Goal: Complete application form

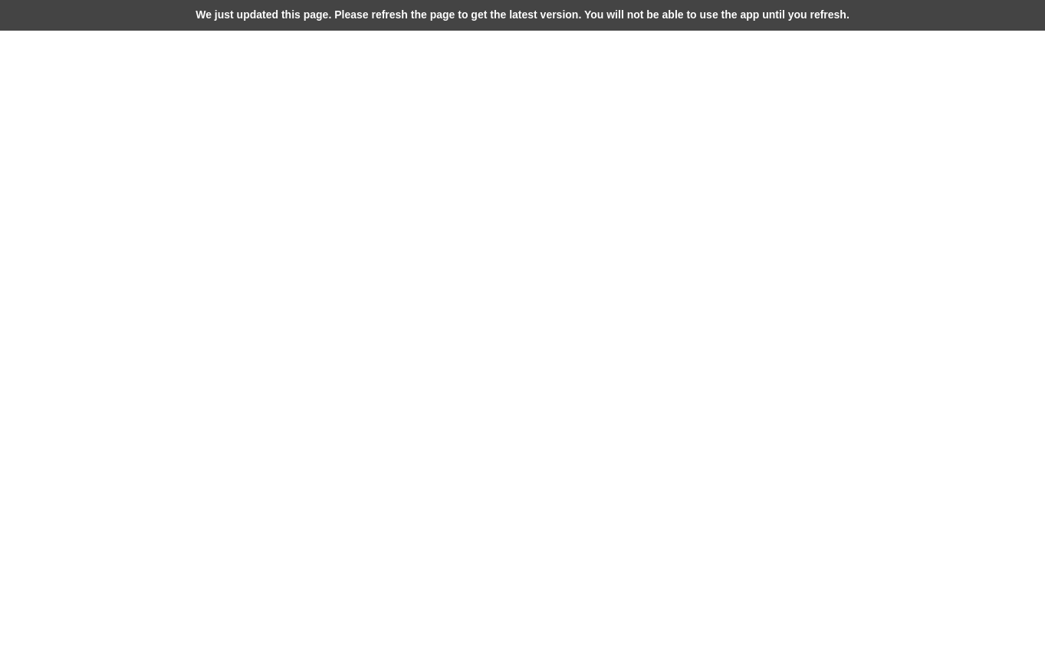
select select "**********"
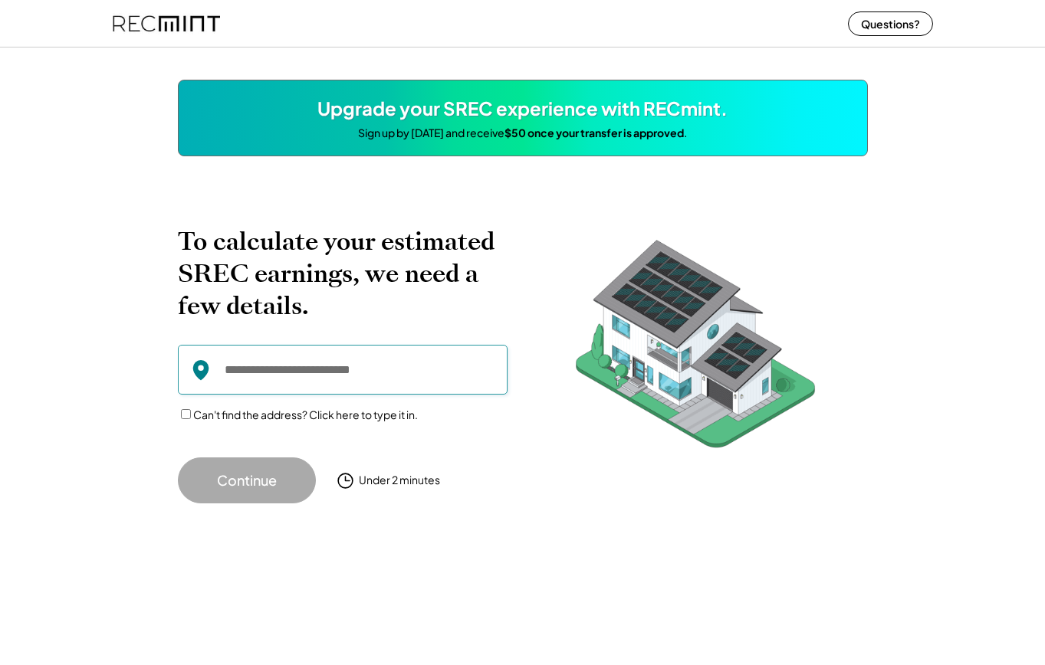
click at [308, 379] on input "input" at bounding box center [343, 370] width 330 height 50
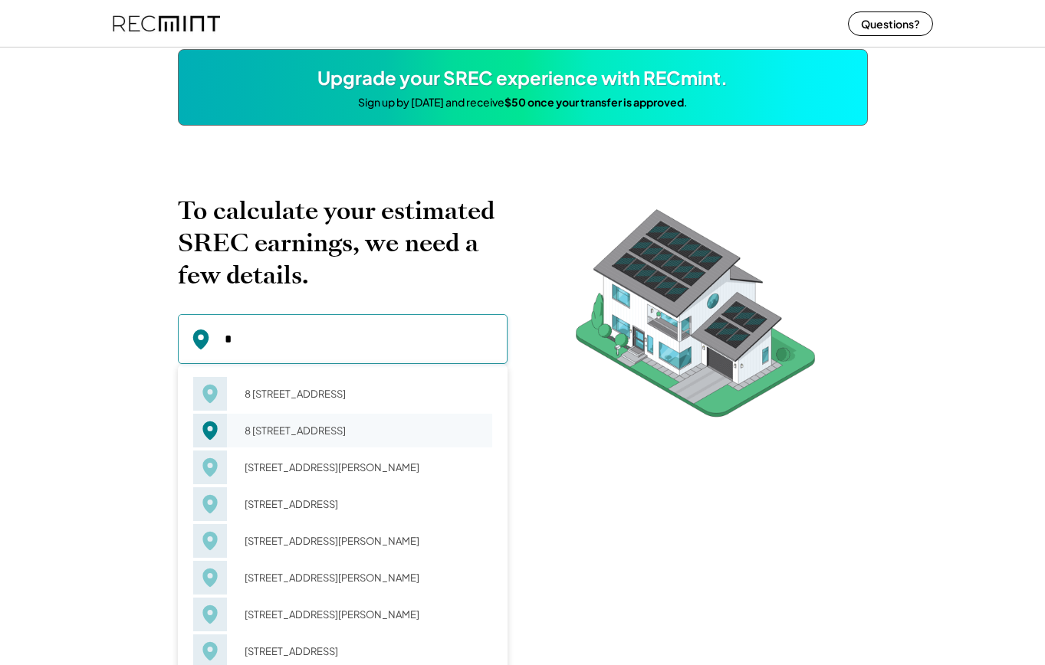
click at [305, 437] on div "8 1/2 W Canal St Richmond, VA 23220" at bounding box center [364, 430] width 258 height 21
type input "**********"
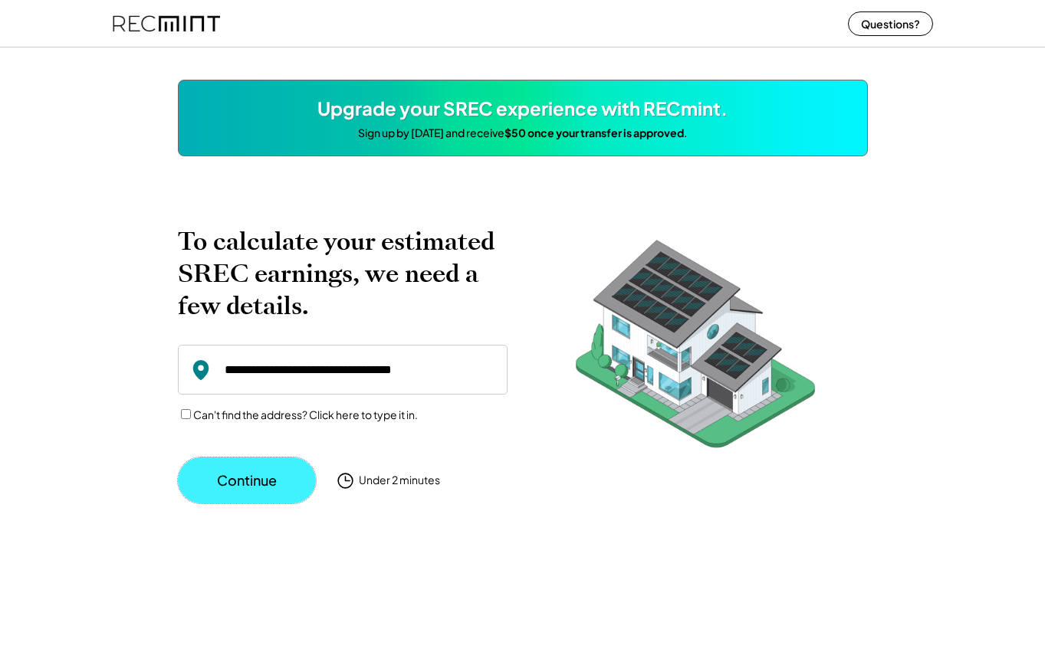
click at [239, 483] on button "Continue" at bounding box center [247, 481] width 138 height 46
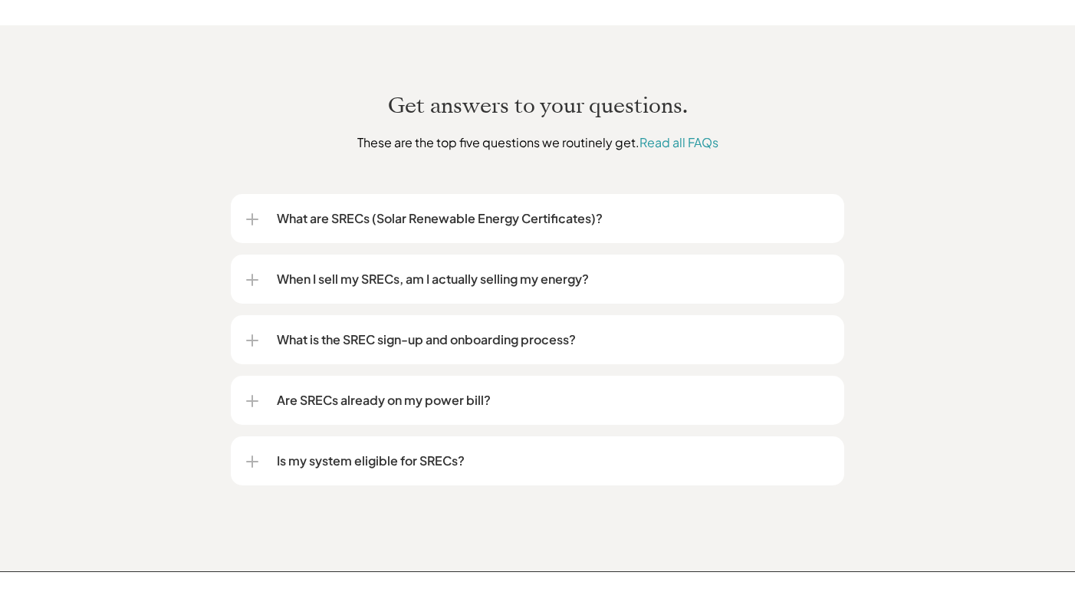
scroll to position [2097, 0]
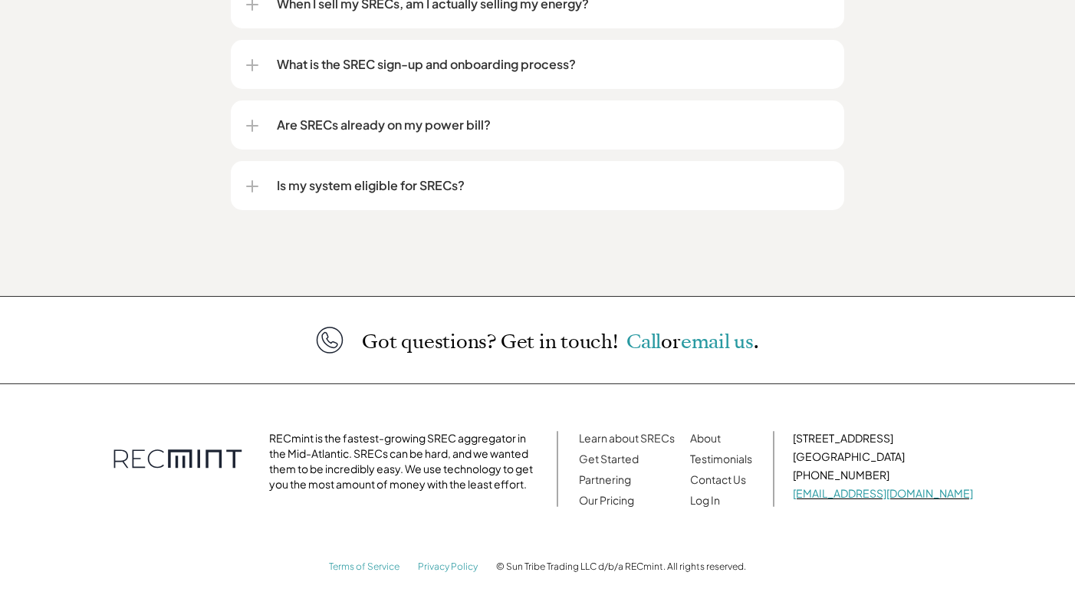
drag, startPoint x: 922, startPoint y: 425, endPoint x: 816, endPoint y: 418, distance: 106.8
click at [816, 418] on div "RECmint is the fastest-growing SREC aggregator in the Mid-Atlantic. SRECs can b…" at bounding box center [537, 469] width 905 height 154
copy p "[STREET_ADDRESS]"
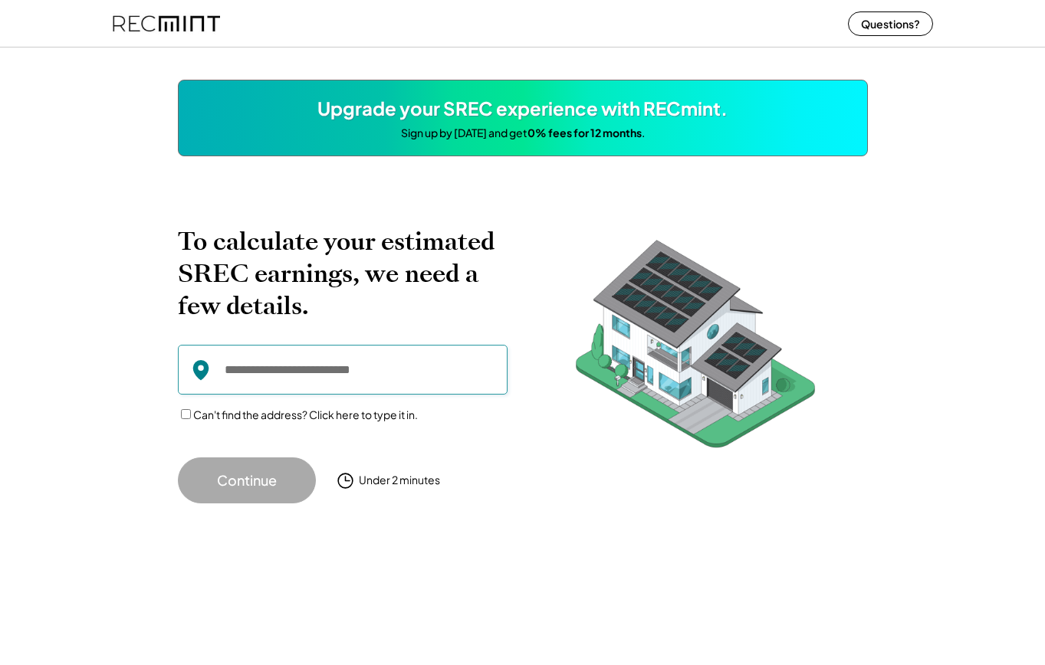
click at [251, 370] on input "input" at bounding box center [343, 370] width 330 height 50
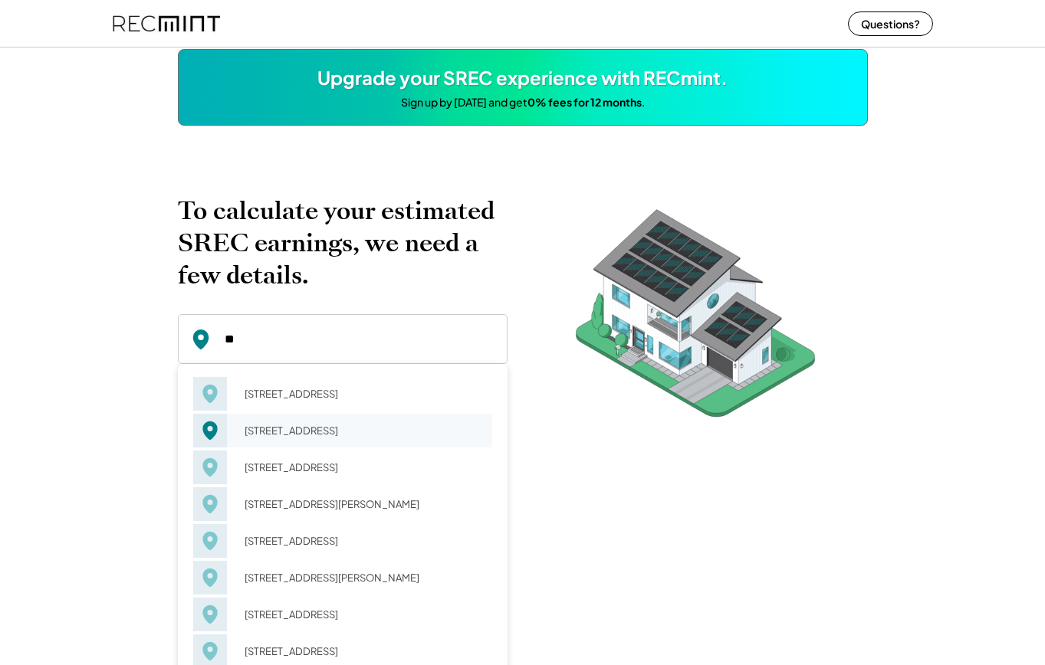
click at [283, 435] on div "89 Goodward Rd Richmond, VA 23236" at bounding box center [364, 430] width 258 height 21
type input "**********"
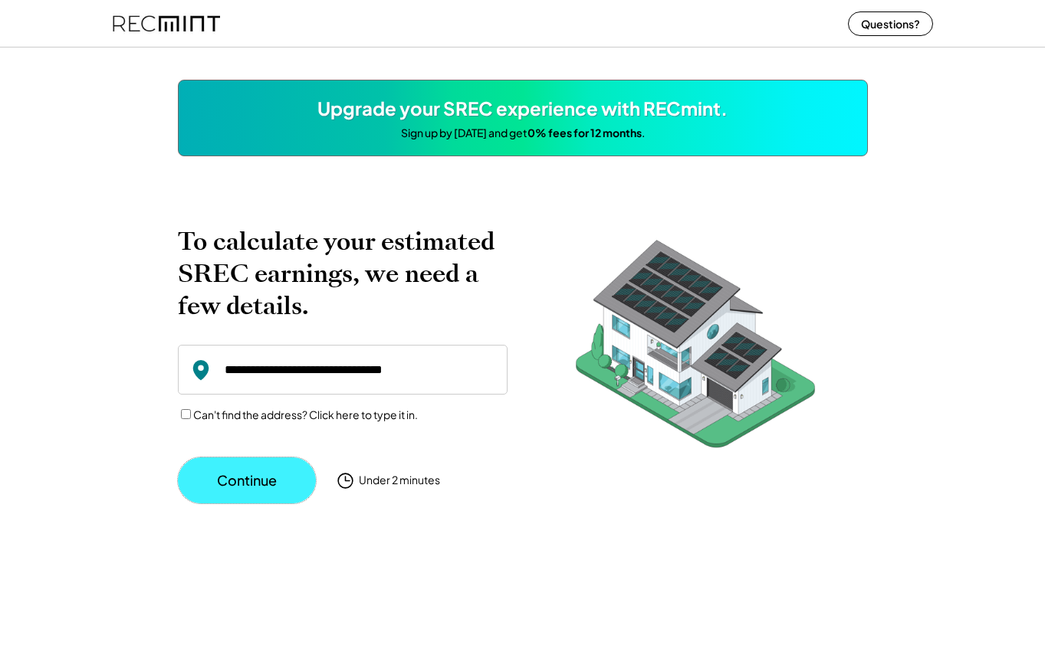
click at [238, 476] on button "Continue" at bounding box center [247, 481] width 138 height 46
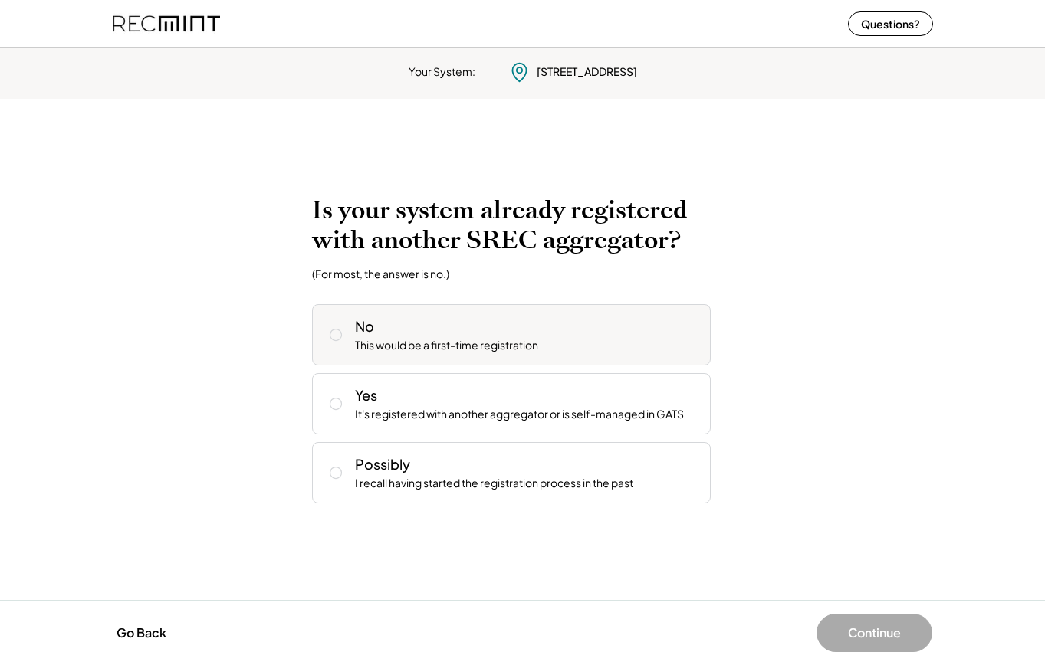
click at [448, 333] on div "No This would be a first-time registration" at bounding box center [526, 335] width 343 height 37
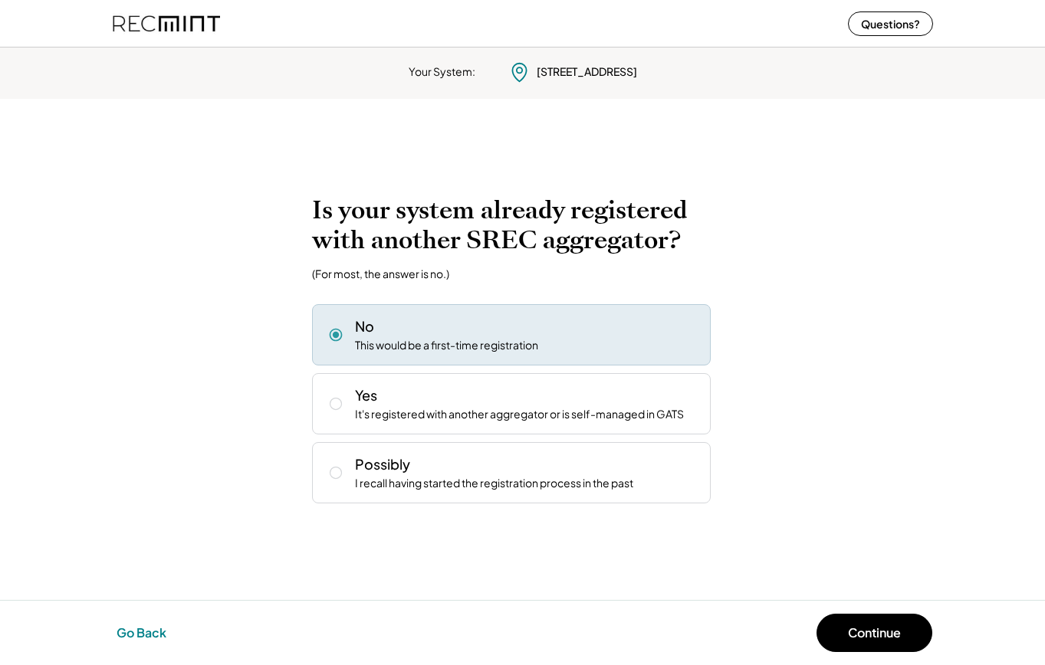
click at [141, 627] on button "Go Back" at bounding box center [141, 633] width 59 height 34
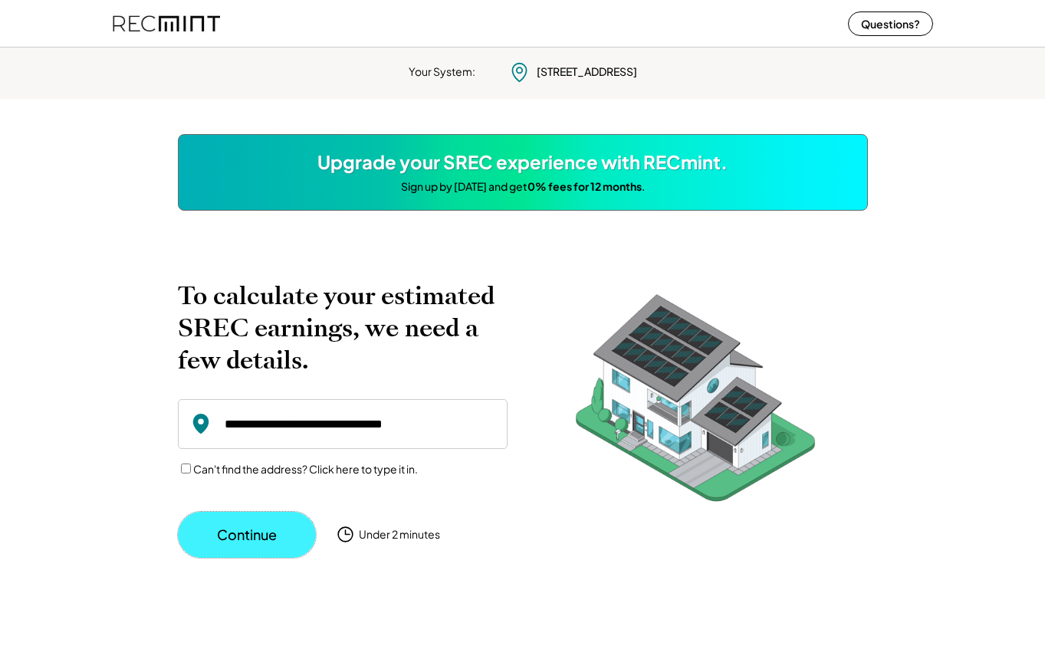
click at [245, 546] on button "Continue" at bounding box center [247, 535] width 138 height 46
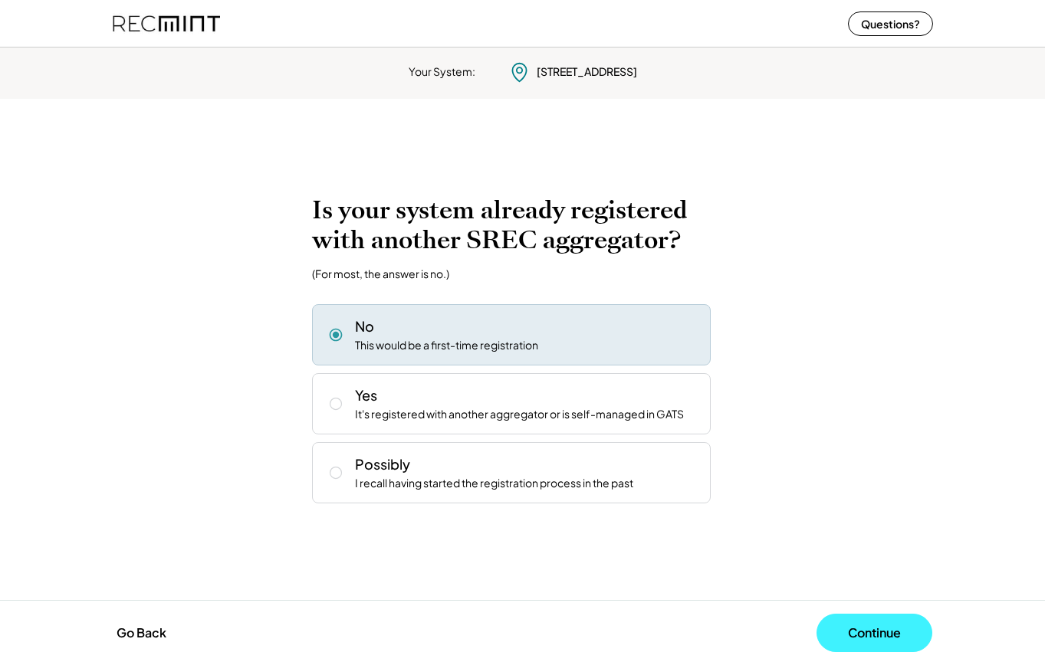
click at [846, 616] on button "Continue" at bounding box center [874, 633] width 116 height 38
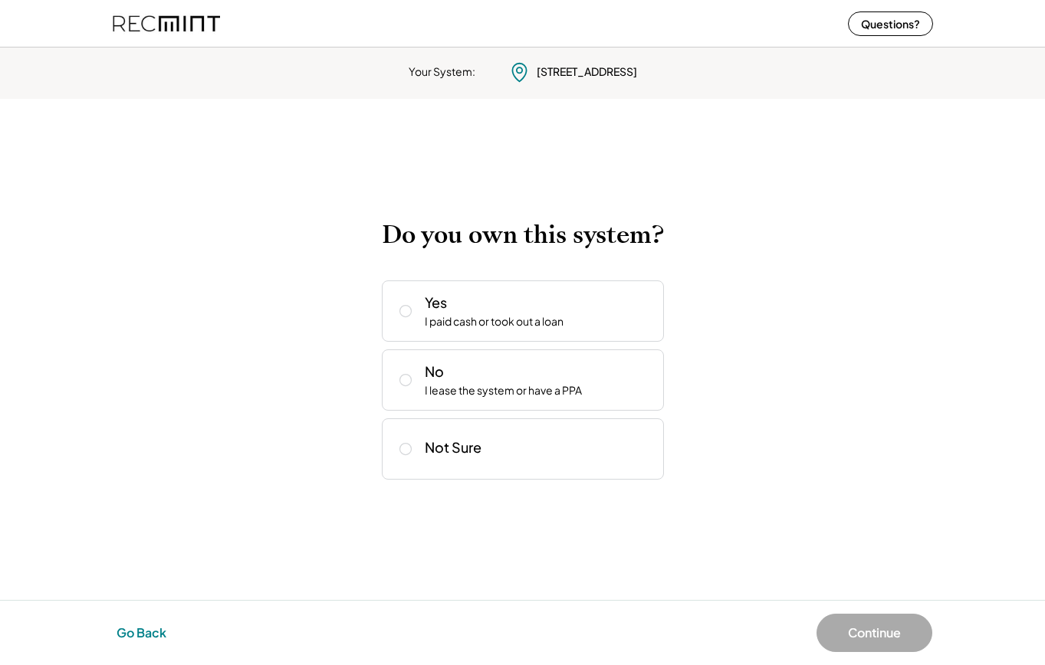
click at [163, 629] on button "Go Back" at bounding box center [141, 633] width 59 height 34
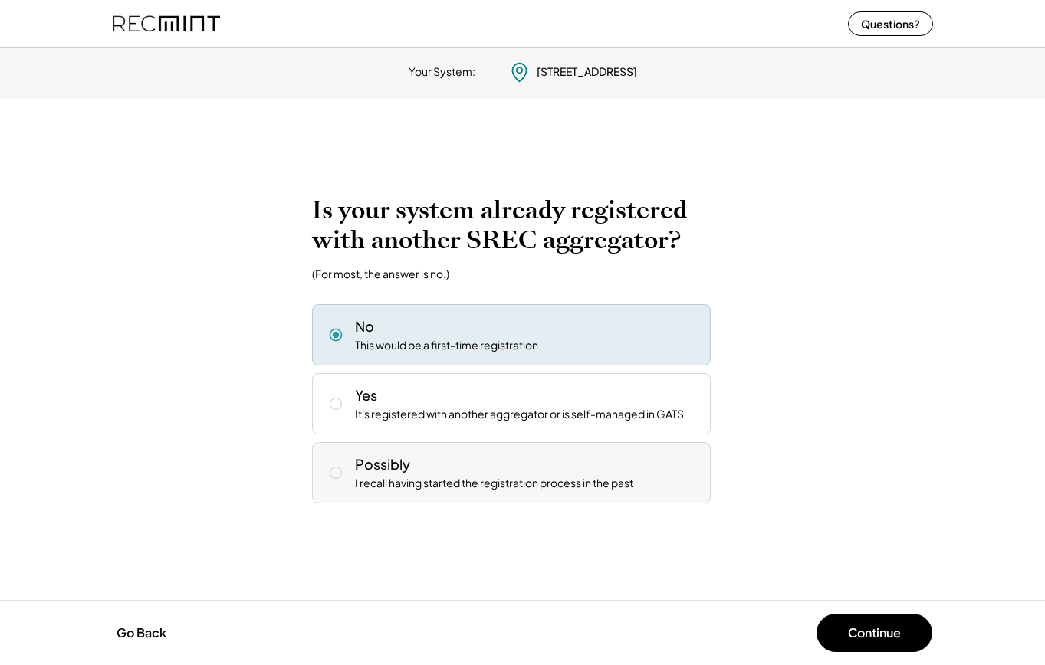
click at [425, 452] on div "Possibly I recall having started the registration process in the past" at bounding box center [511, 472] width 399 height 61
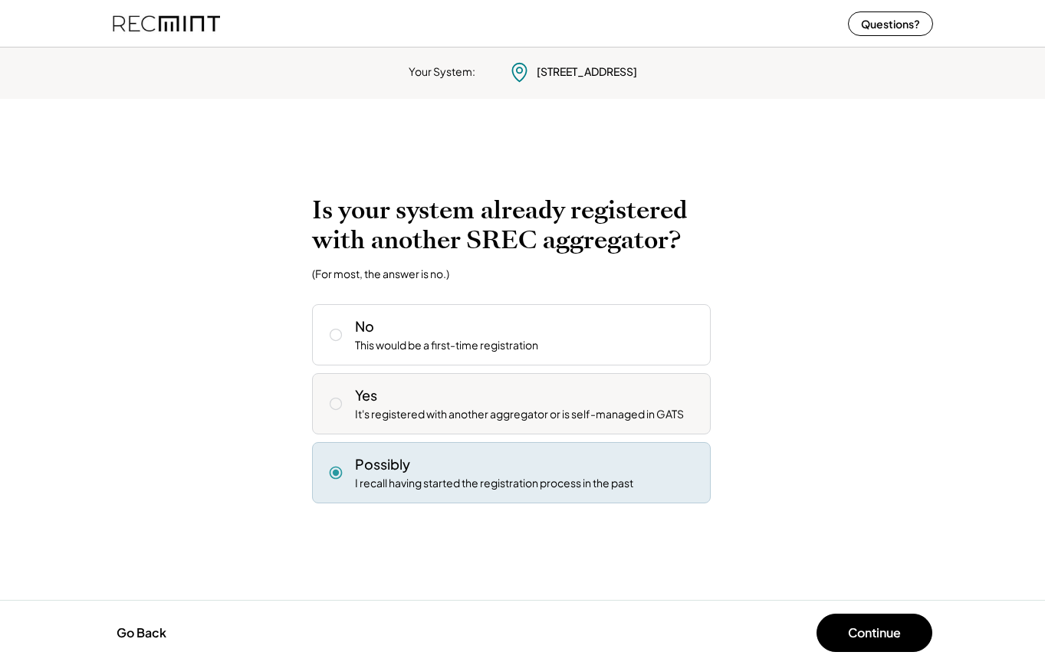
click at [429, 409] on div "It's registered with another aggregator or is self-managed in GATS" at bounding box center [519, 414] width 329 height 15
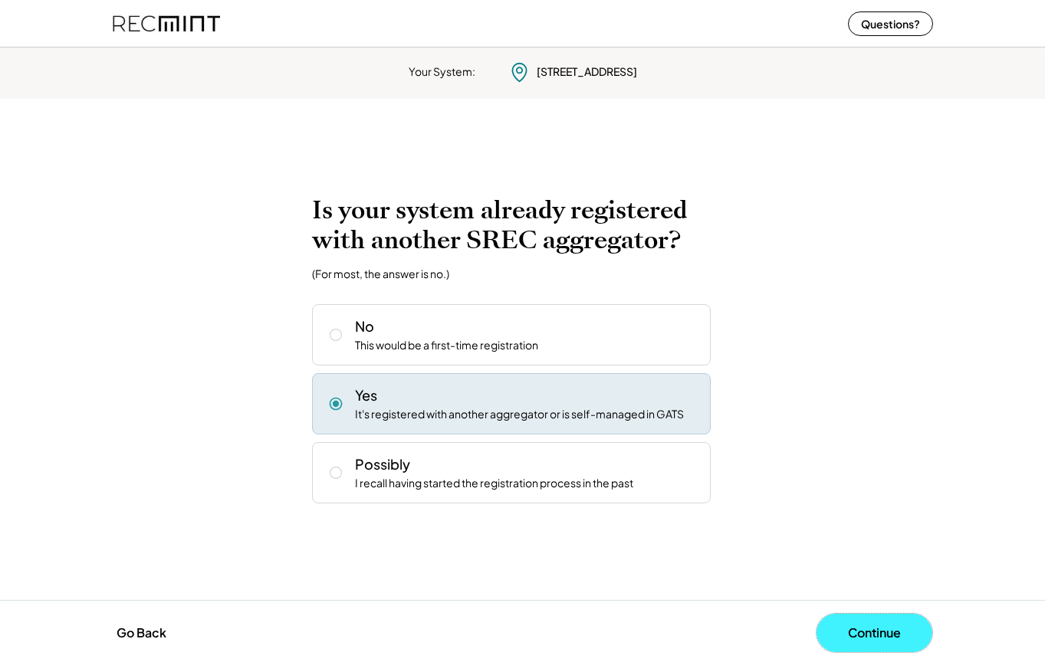
click at [872, 625] on button "Continue" at bounding box center [874, 633] width 116 height 38
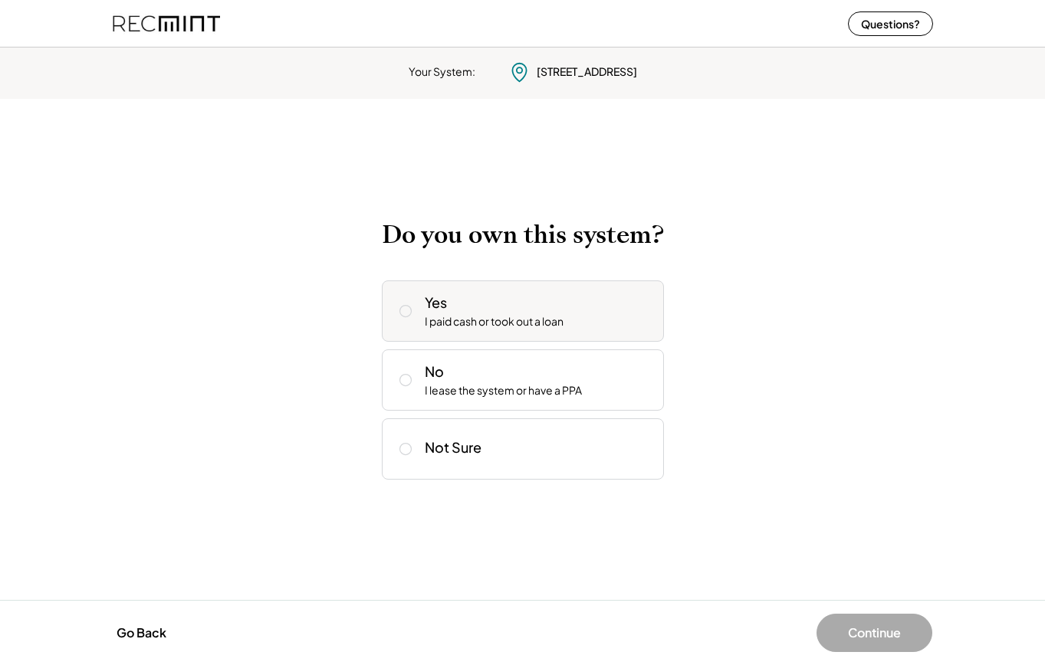
click at [458, 295] on div "Yes I paid cash or took out a loan" at bounding box center [538, 311] width 227 height 37
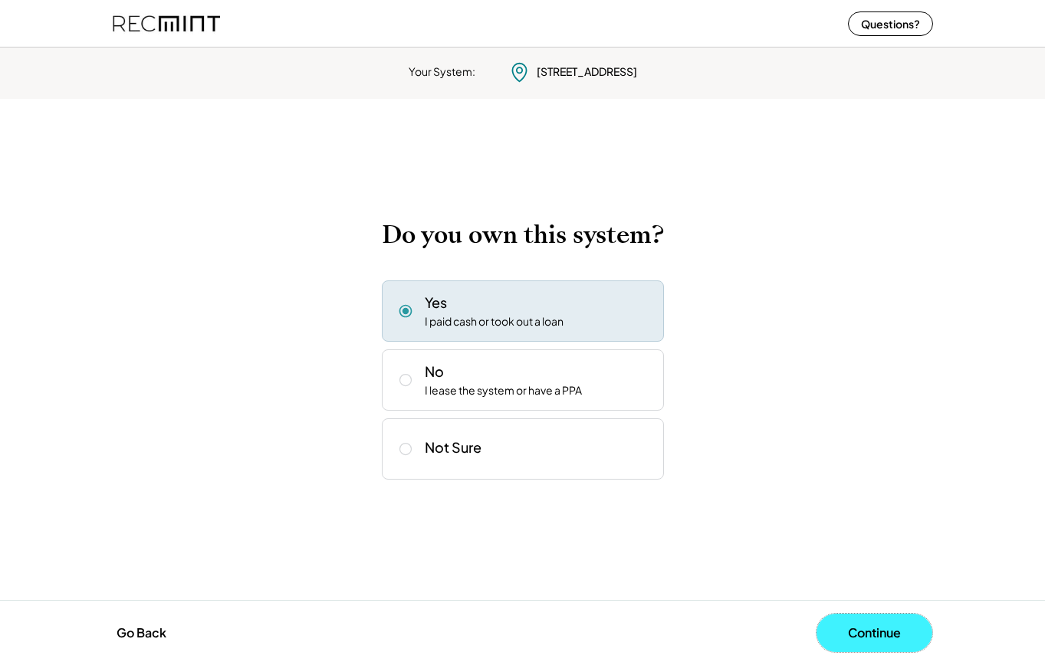
click at [883, 624] on button "Continue" at bounding box center [874, 633] width 116 height 38
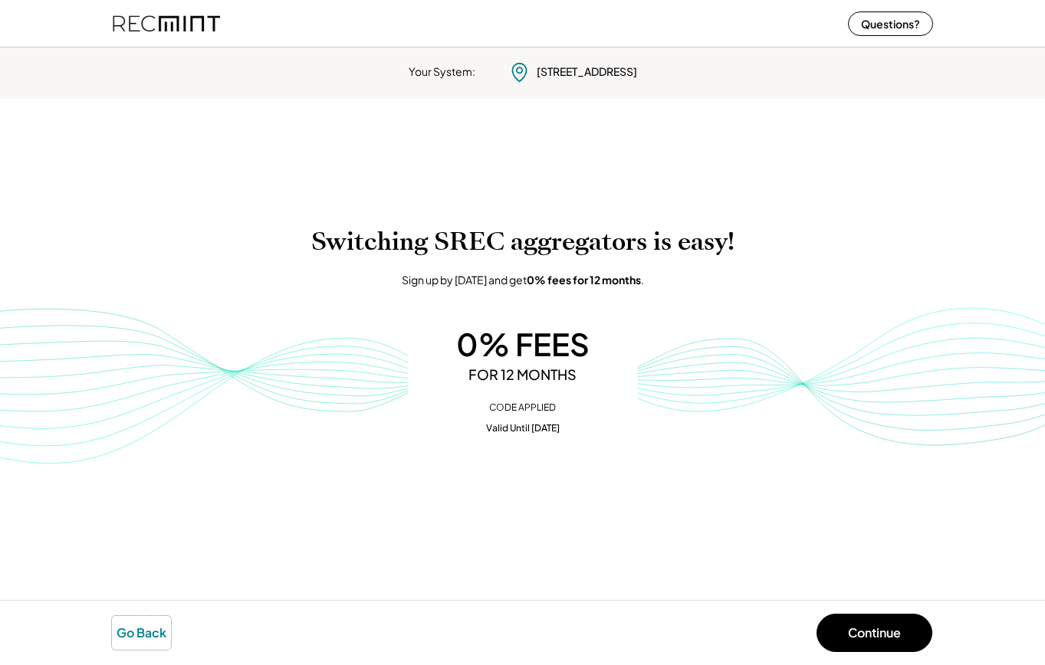
click at [146, 632] on button "Go Back" at bounding box center [141, 633] width 59 height 34
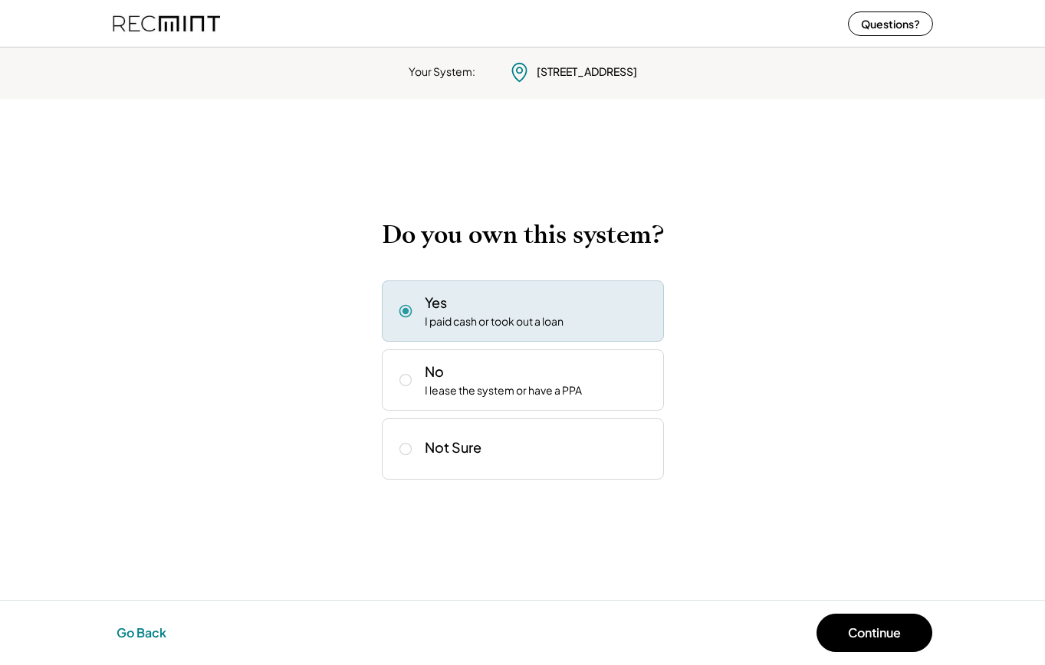
click at [146, 632] on button "Go Back" at bounding box center [141, 633] width 59 height 34
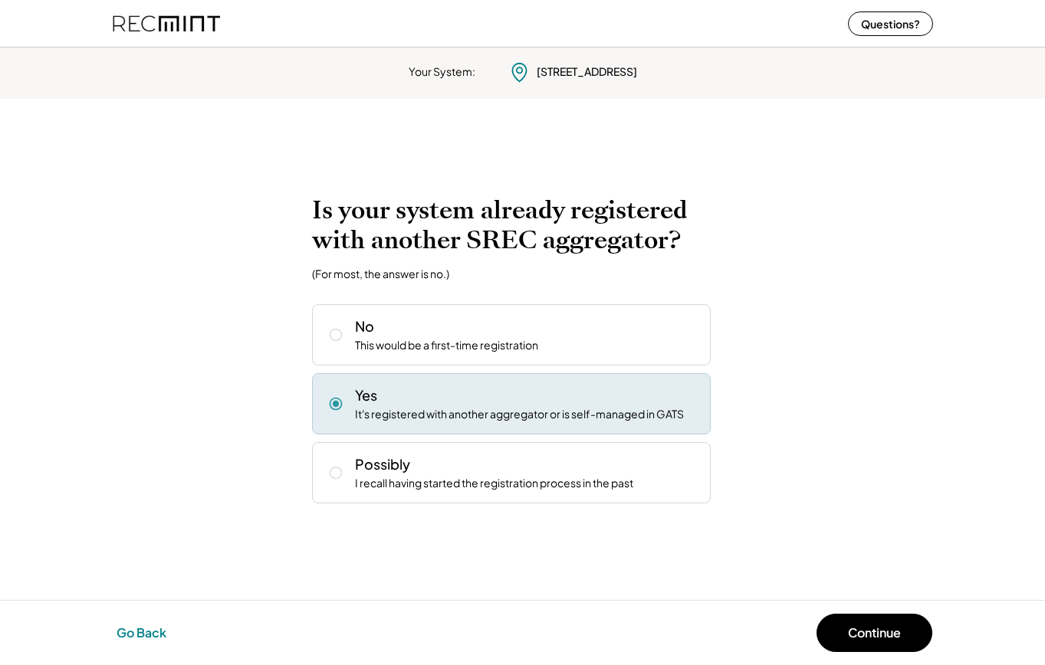
click at [146, 632] on button "Go Back" at bounding box center [141, 633] width 59 height 34
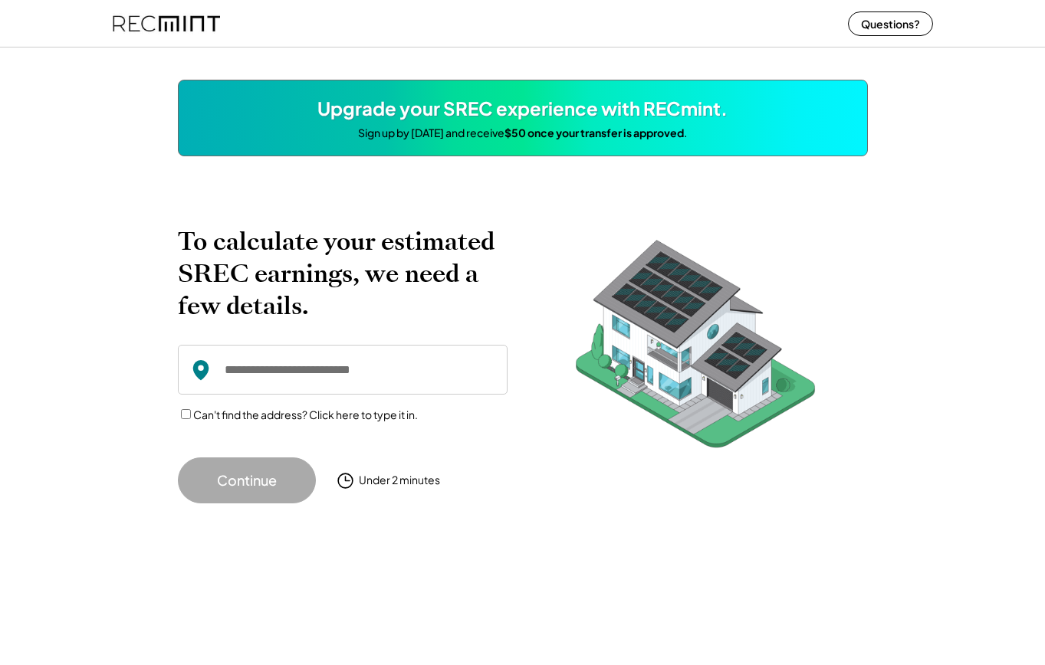
click at [302, 385] on input "input" at bounding box center [343, 370] width 330 height 50
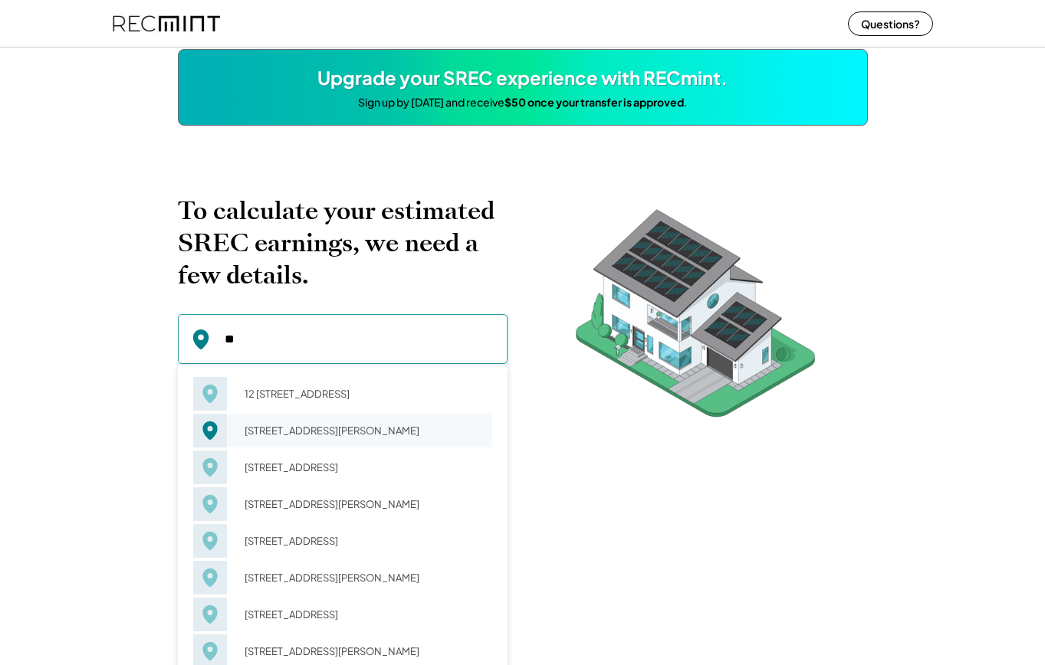
click at [300, 442] on div "12 Ainsworth Ln Richmond, VA 23223" at bounding box center [364, 430] width 258 height 21
type input "**********"
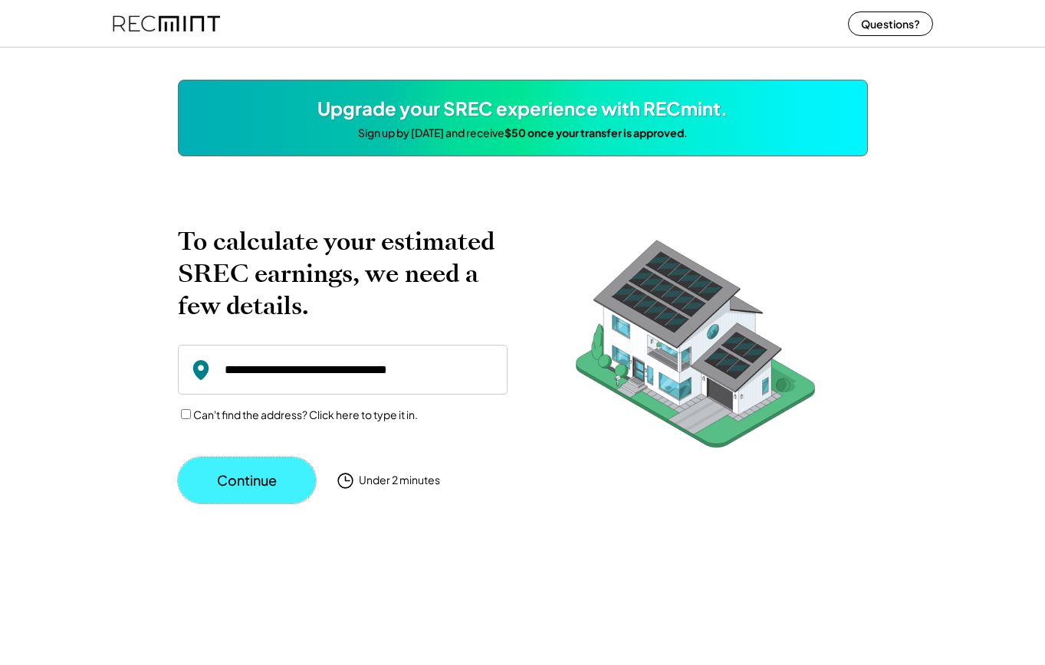
click at [244, 496] on button "Continue" at bounding box center [247, 481] width 138 height 46
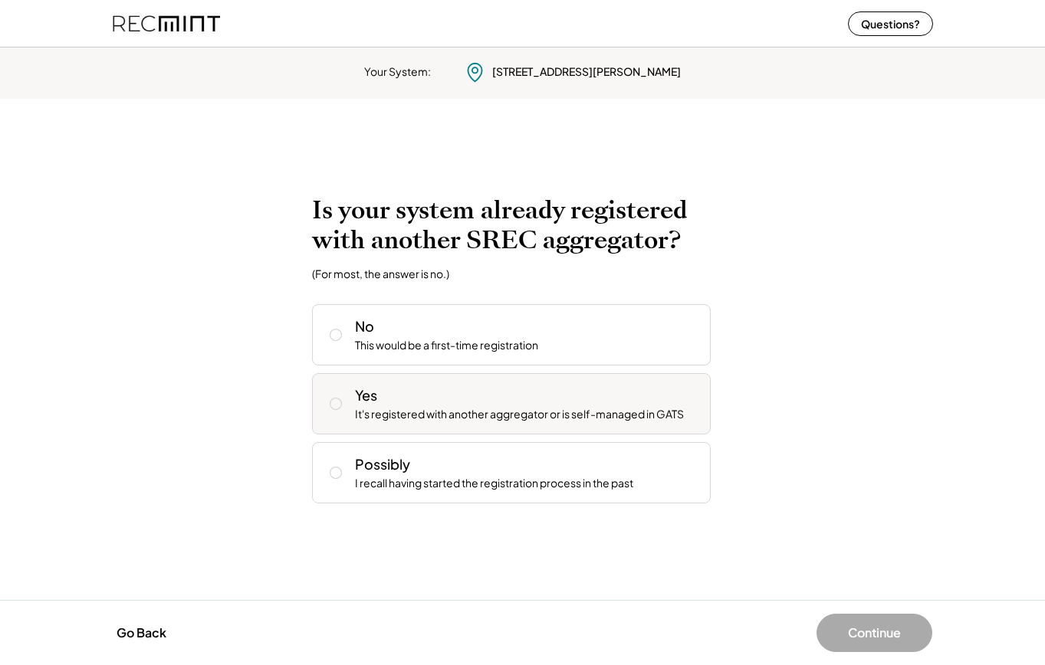
click at [384, 415] on div "It's registered with another aggregator or is self-managed in GATS" at bounding box center [519, 414] width 329 height 15
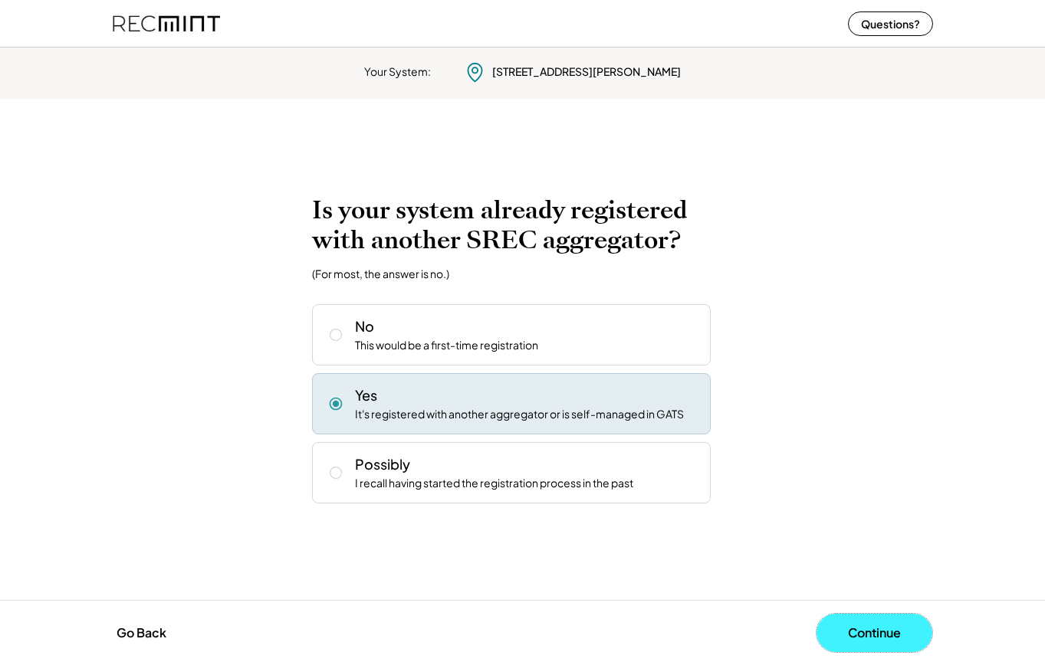
click at [885, 629] on button "Continue" at bounding box center [874, 633] width 116 height 38
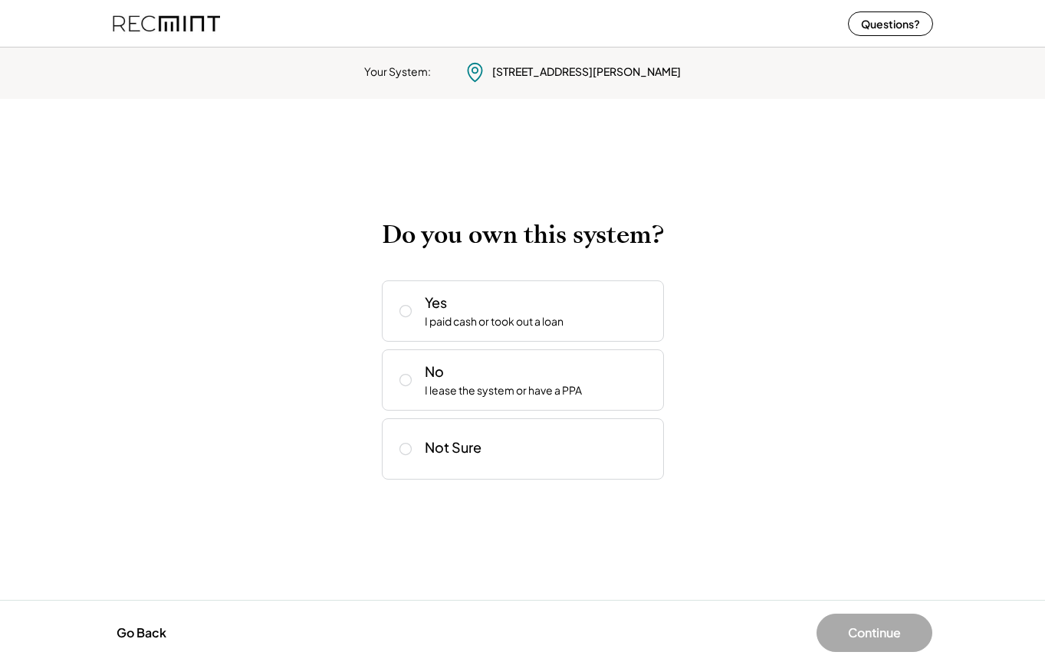
click at [462, 344] on div "Yes I paid cash or took out a loan No I lease the system or have a PPA Not Sure" at bounding box center [523, 380] width 282 height 199
click at [468, 327] on div "I paid cash or took out a loan" at bounding box center [494, 321] width 139 height 15
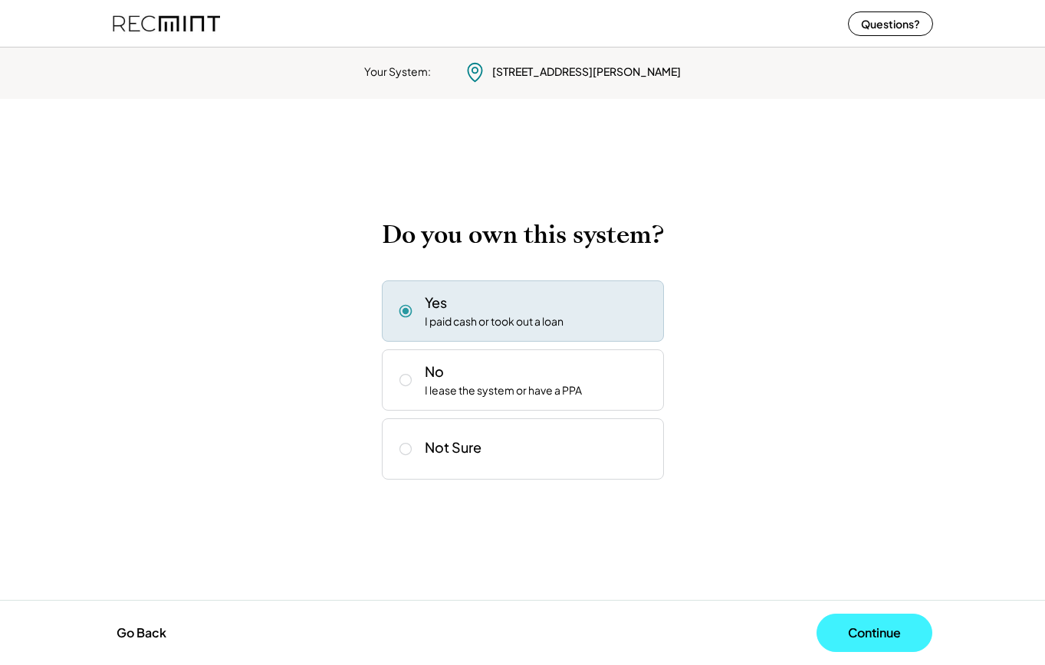
click at [885, 635] on button "Continue" at bounding box center [874, 633] width 116 height 38
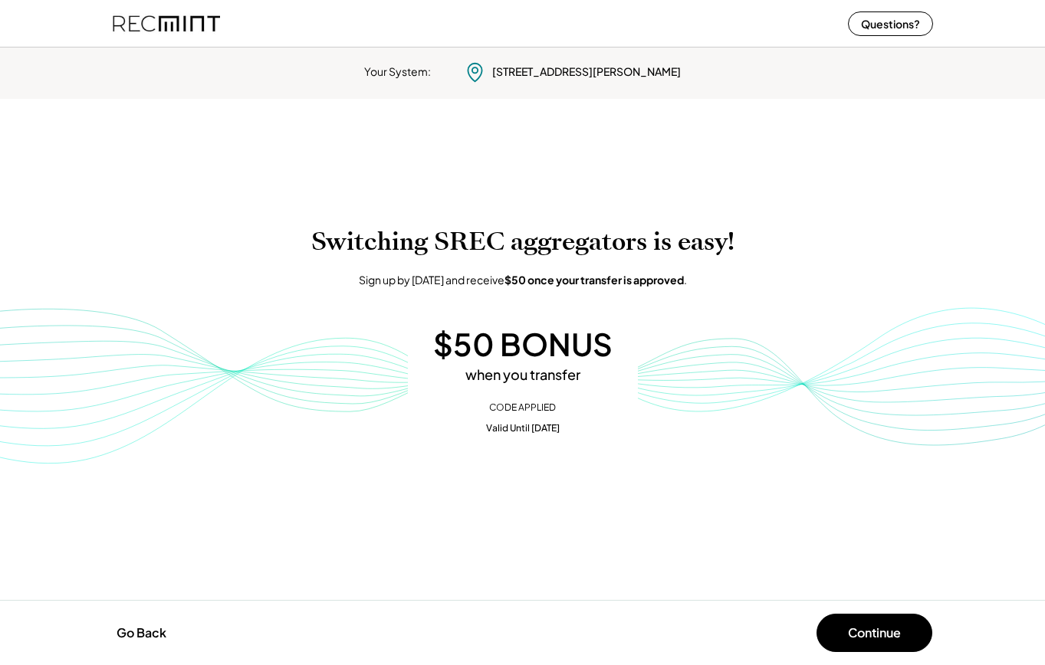
click at [426, 480] on div "To calculate your estimated SREC earnings, we need a few details. 12 1/2 N 30th…" at bounding box center [522, 350] width 1045 height 276
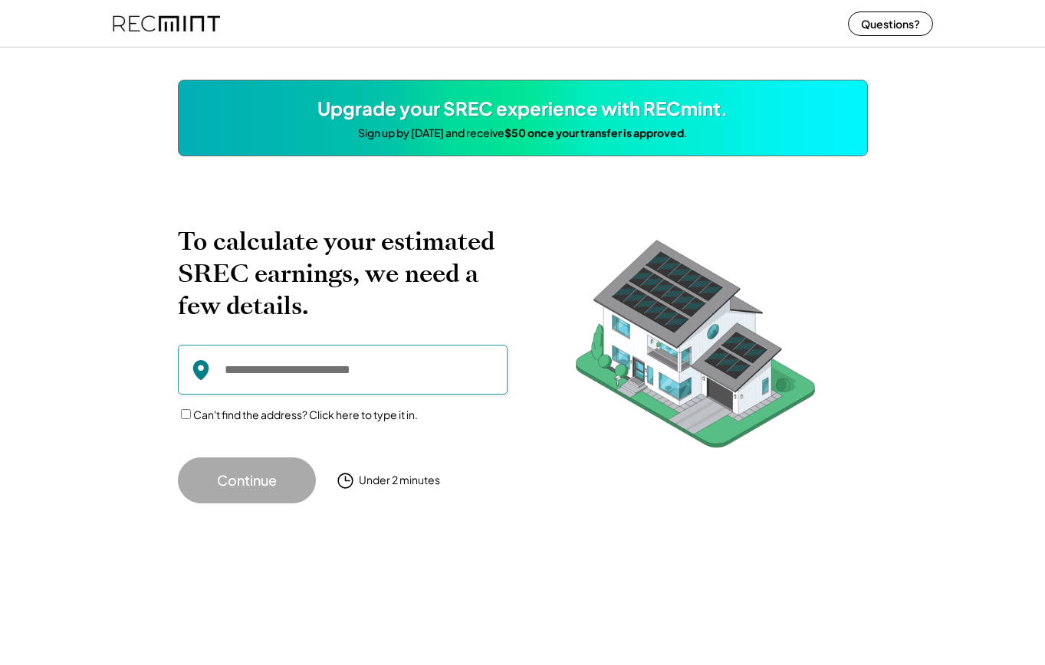
click at [336, 387] on input "input" at bounding box center [343, 370] width 330 height 50
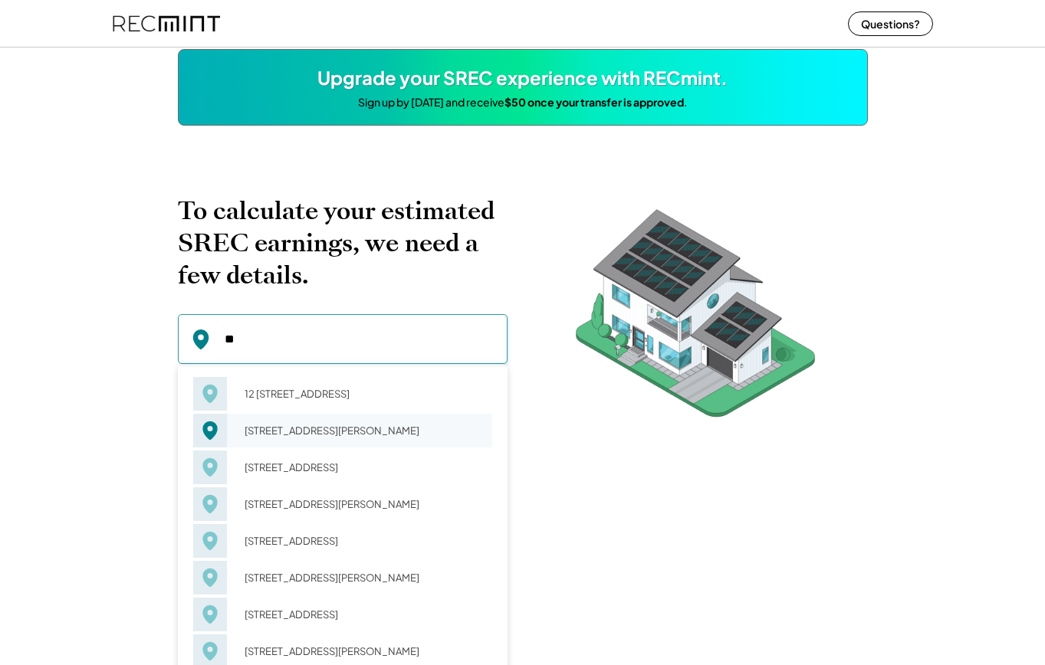
click at [295, 420] on div "12 Ainsworth Ln Richmond, VA 23223" at bounding box center [364, 430] width 258 height 21
type input "**********"
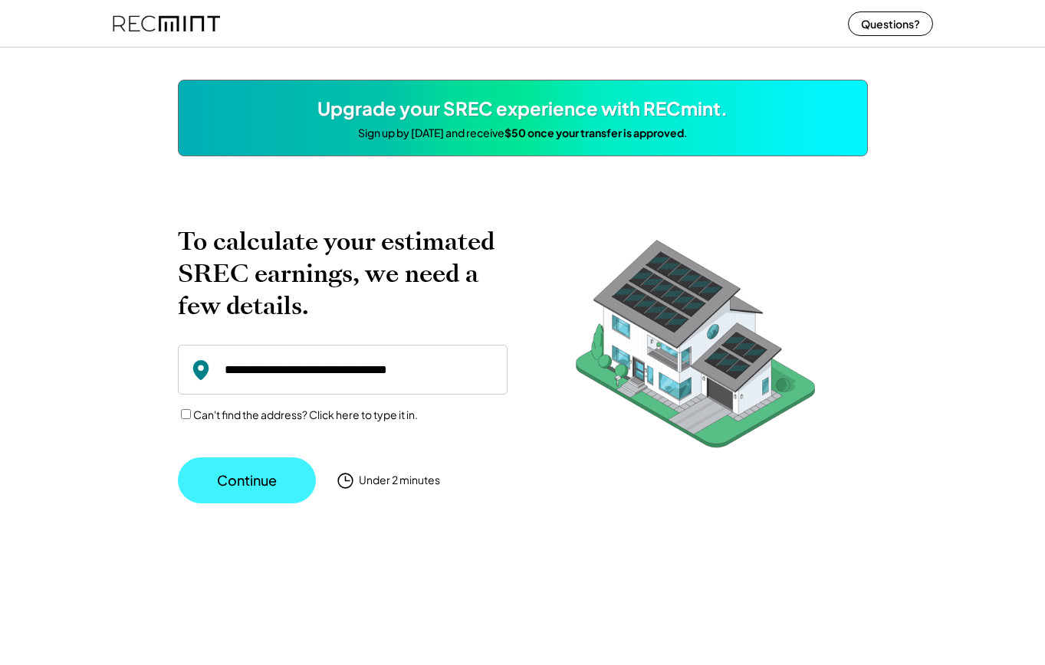
click at [257, 478] on button "Continue" at bounding box center [247, 481] width 138 height 46
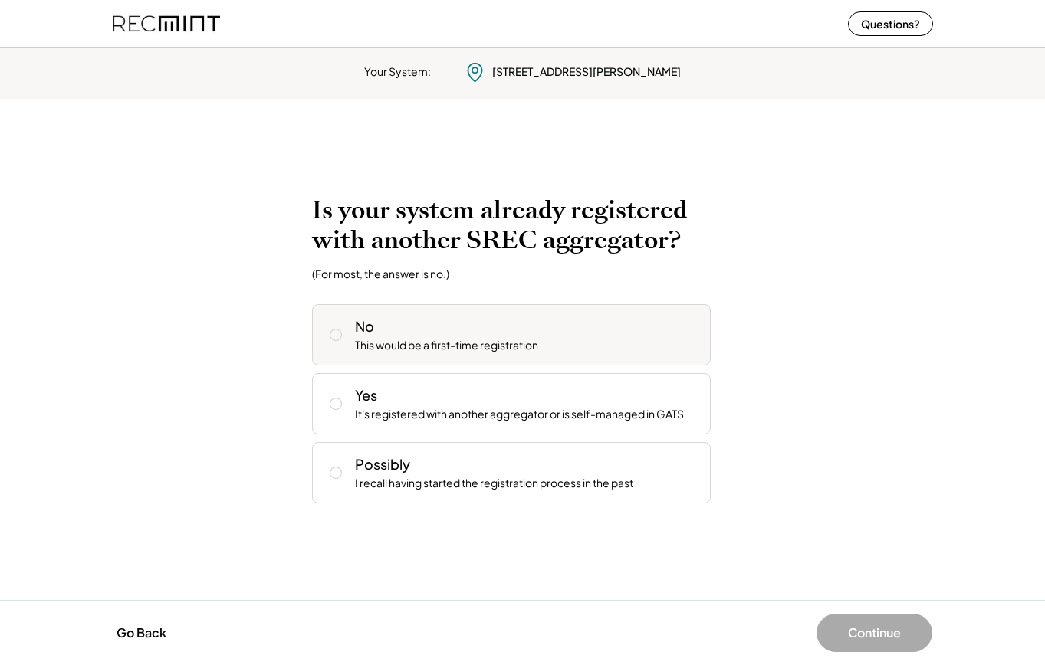
click at [395, 354] on div "No This would be a first-time registration" at bounding box center [511, 334] width 399 height 61
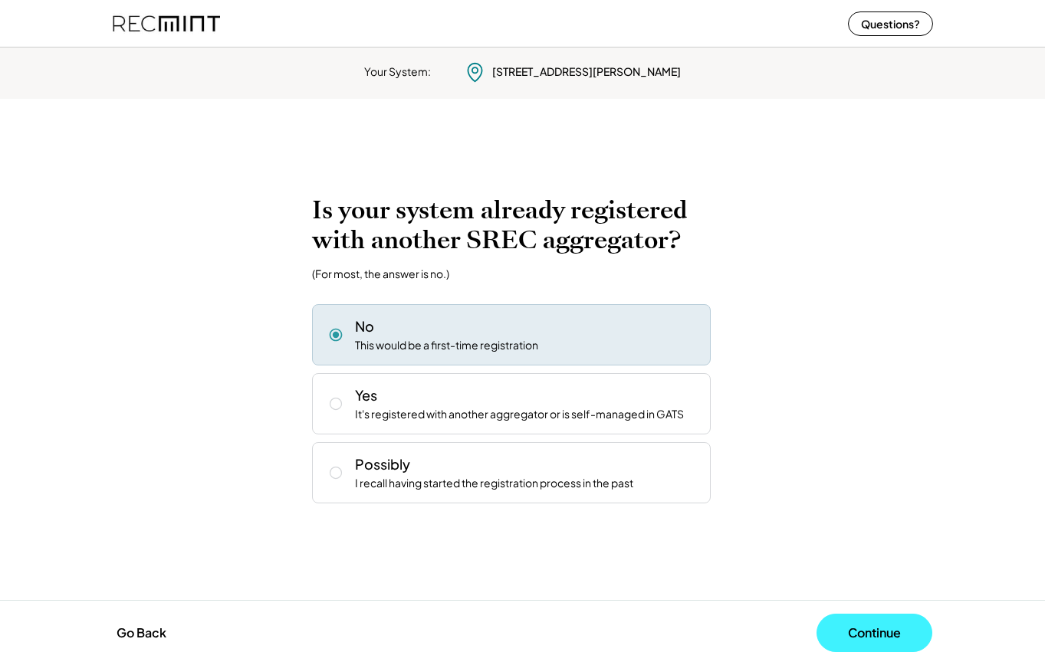
click at [861, 642] on button "Continue" at bounding box center [874, 633] width 116 height 38
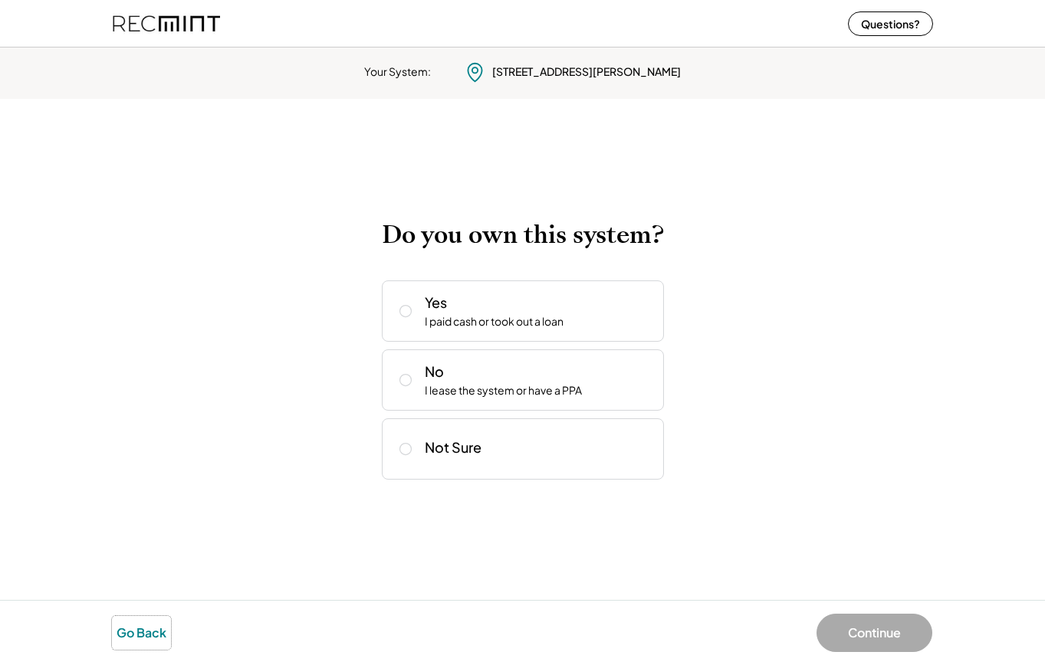
click at [142, 638] on button "Go Back" at bounding box center [141, 633] width 59 height 34
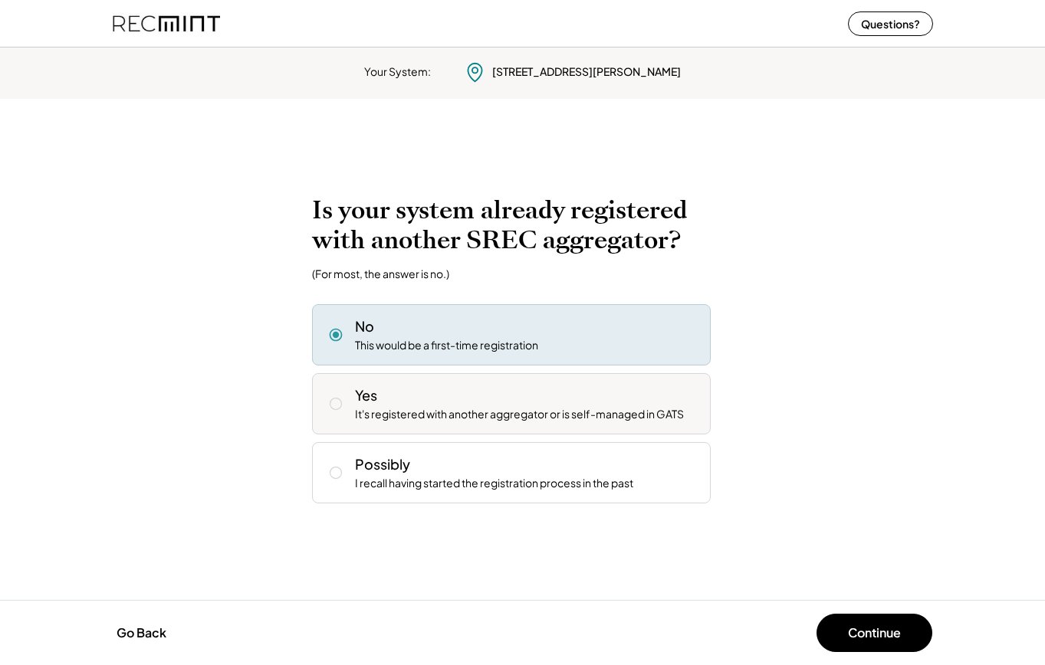
click at [423, 408] on div "It's registered with another aggregator or is self-managed in GATS" at bounding box center [519, 414] width 329 height 15
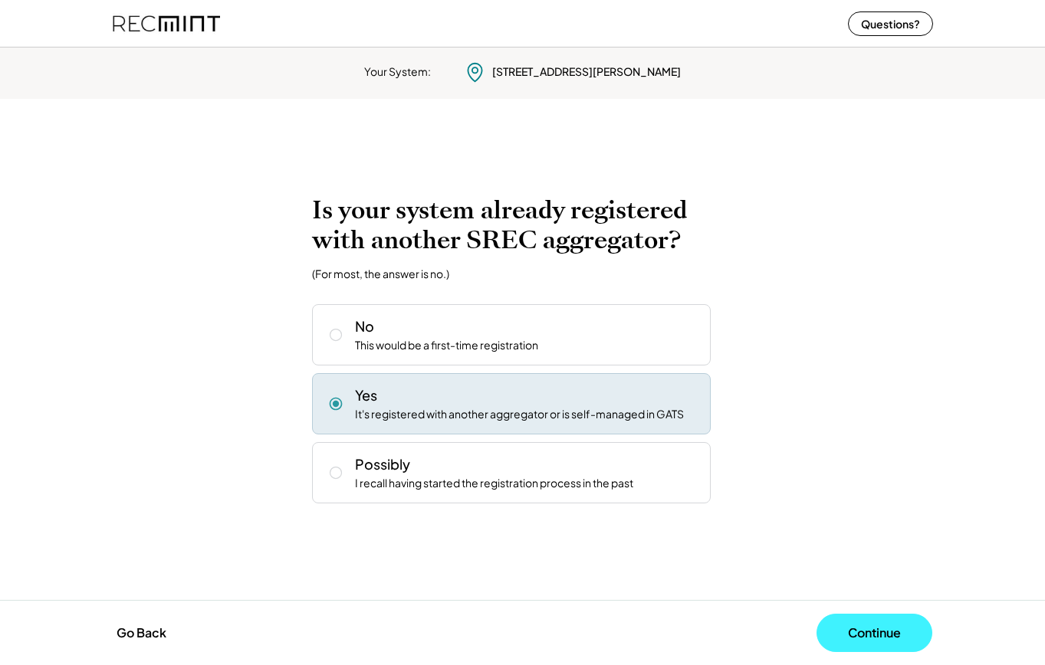
click at [861, 626] on button "Continue" at bounding box center [874, 633] width 116 height 38
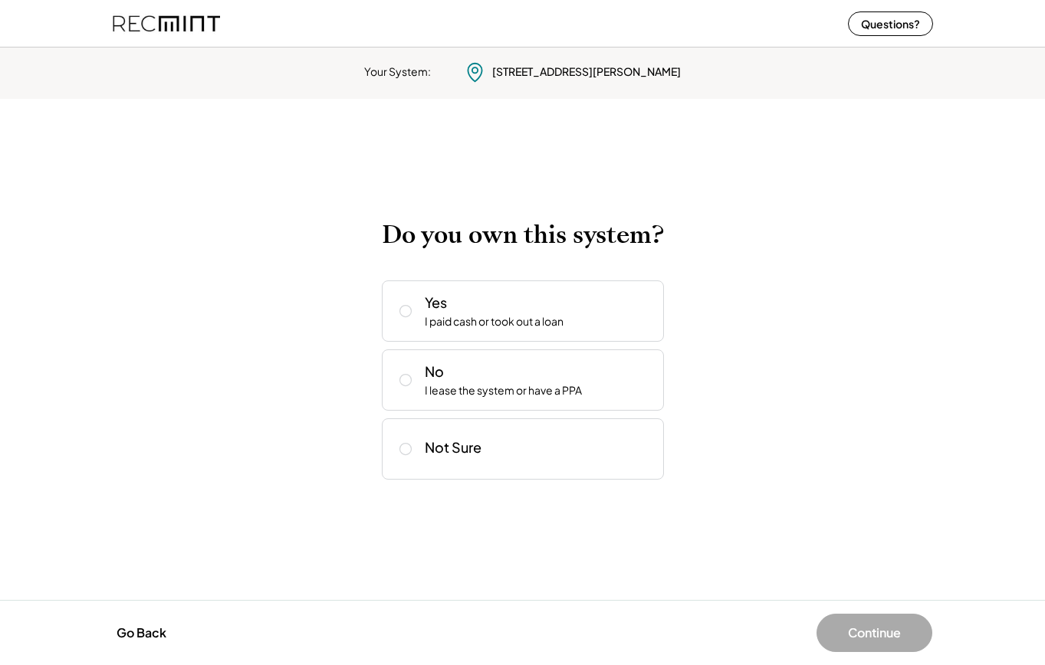
click at [861, 626] on button "Continue" at bounding box center [874, 633] width 116 height 38
click at [478, 309] on div "Yes I paid cash or took out a loan" at bounding box center [538, 311] width 227 height 37
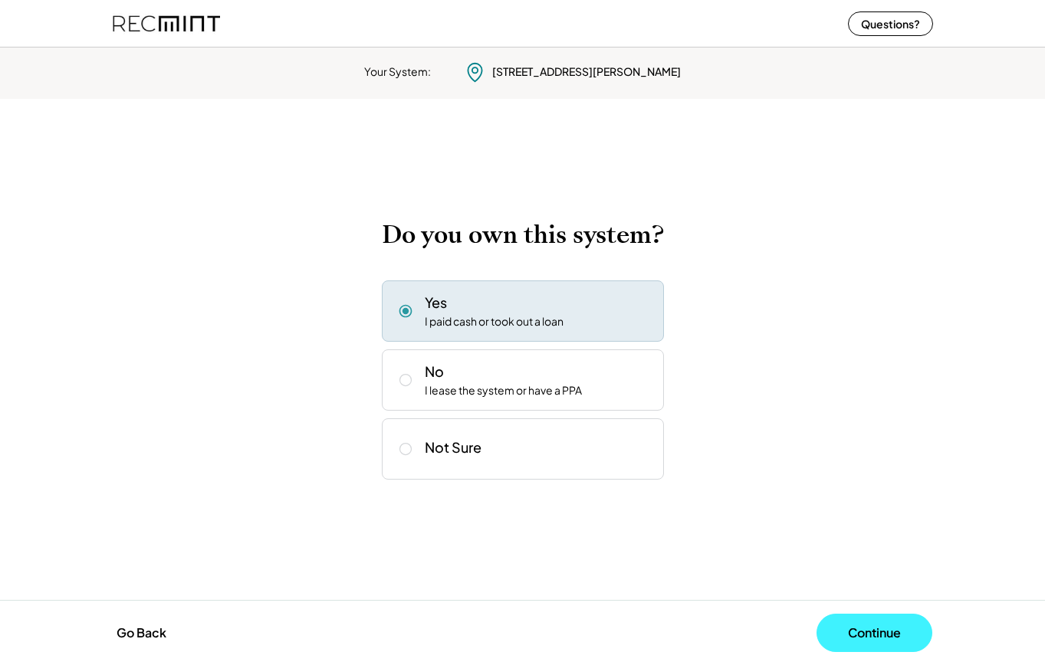
click at [874, 639] on button "Continue" at bounding box center [874, 633] width 116 height 38
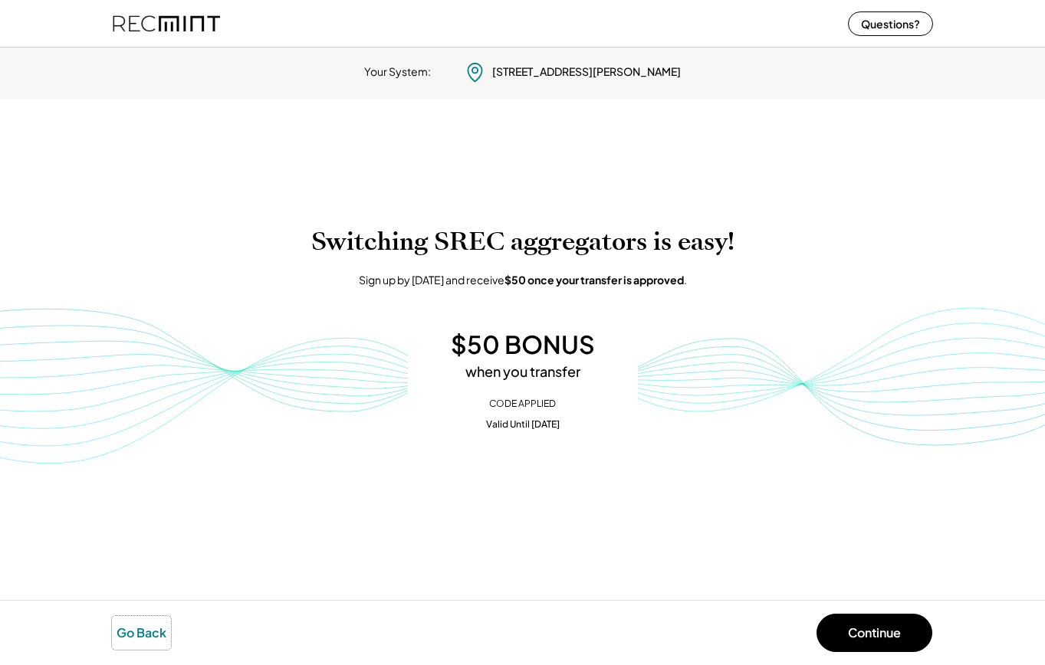
click at [123, 637] on button "Go Back" at bounding box center [141, 633] width 59 height 34
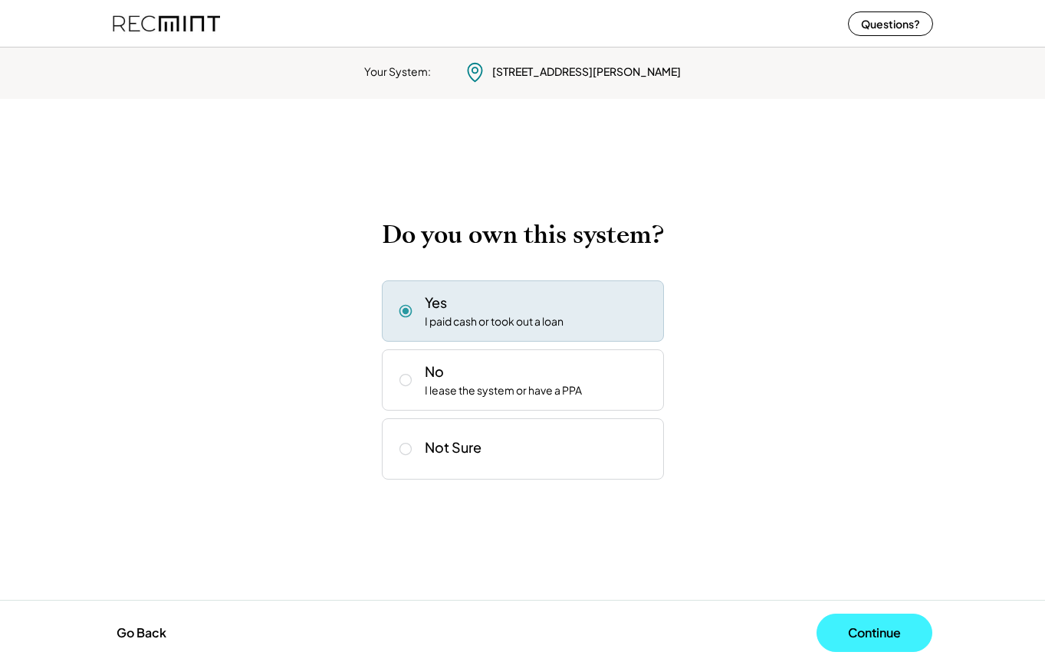
click at [856, 629] on button "Continue" at bounding box center [874, 633] width 116 height 38
